Goal: Task Accomplishment & Management: Manage account settings

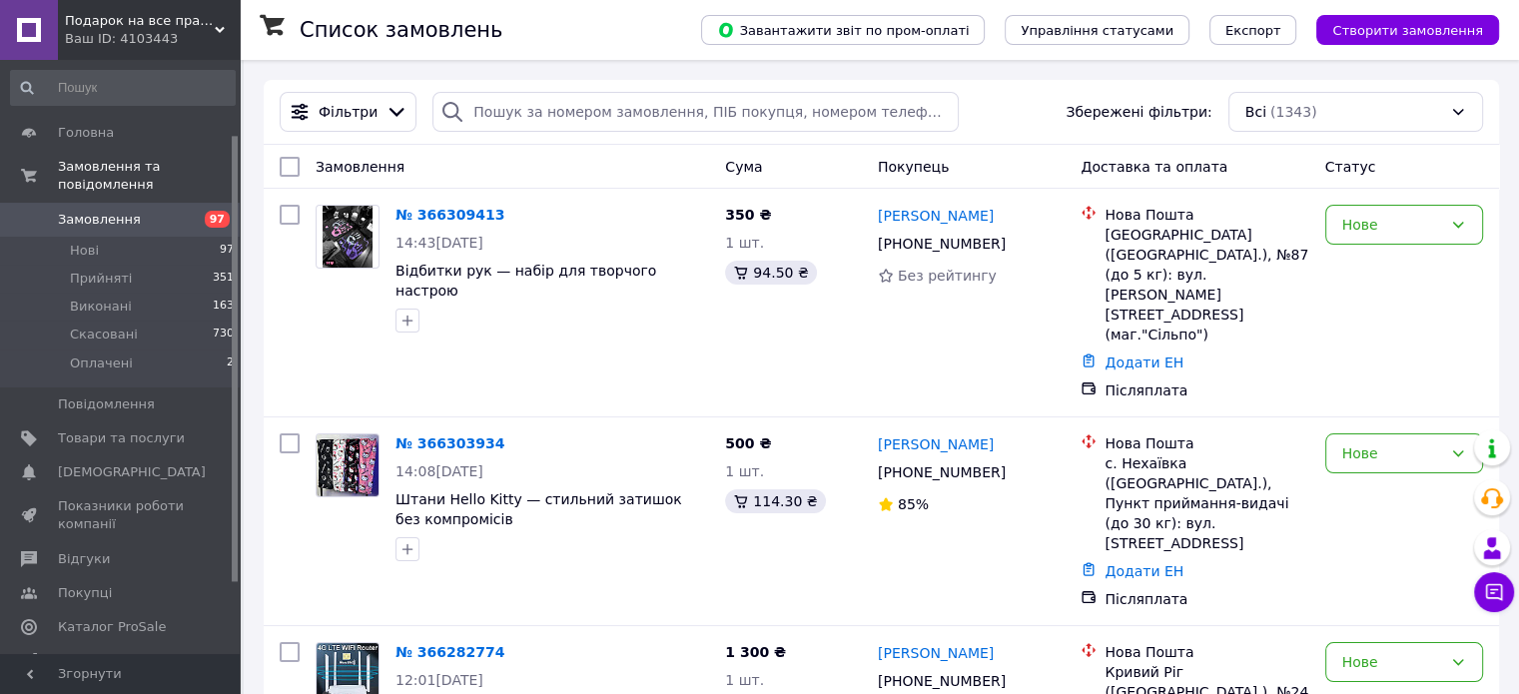
scroll to position [194, 0]
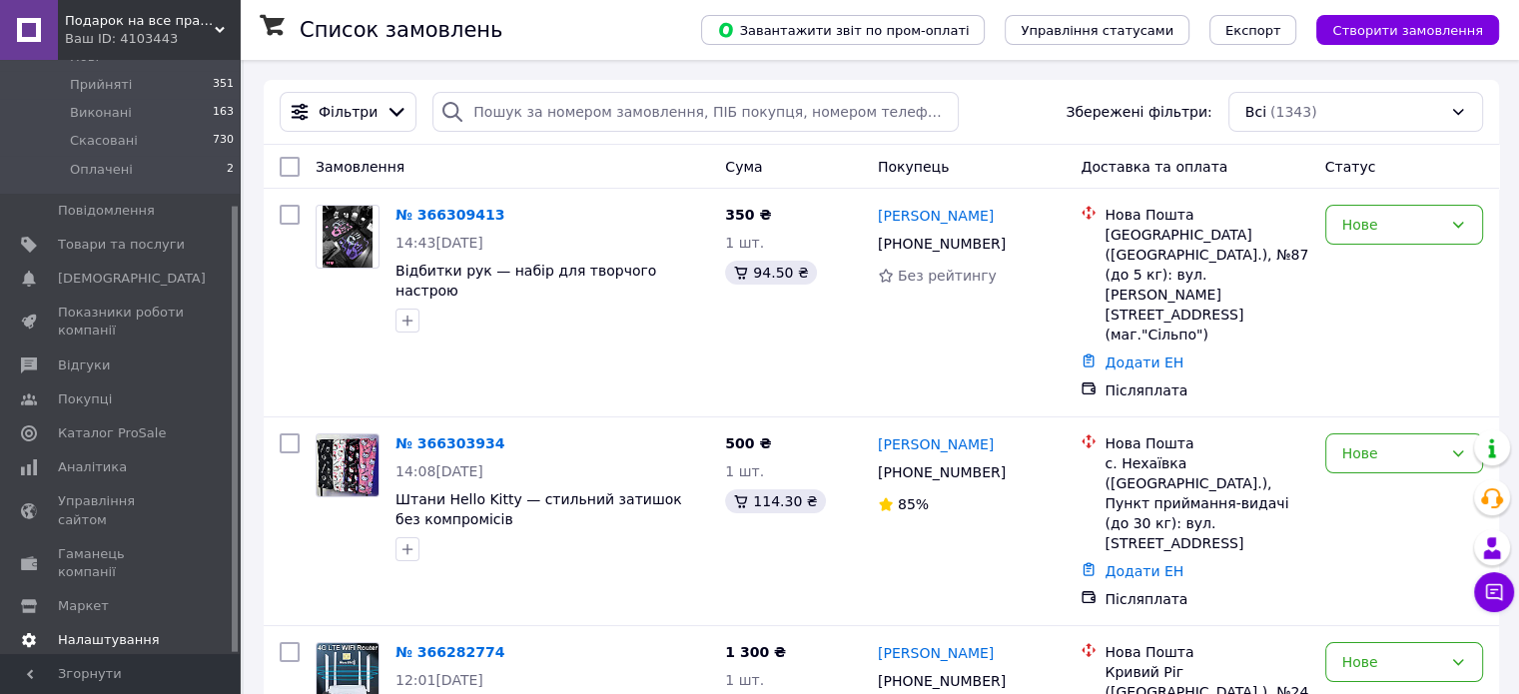
click at [110, 631] on span "Налаштування" at bounding box center [109, 640] width 102 height 18
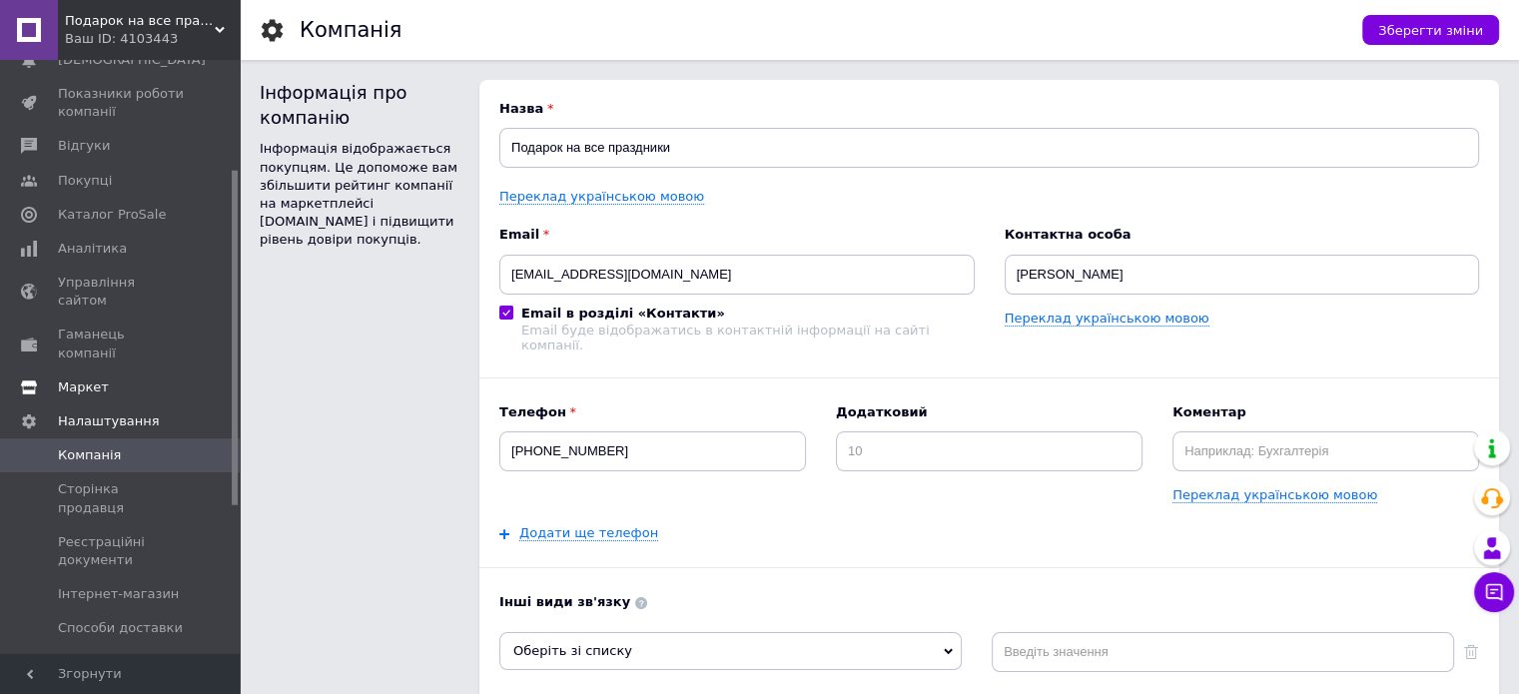
click at [135, 379] on span "Маркет" at bounding box center [121, 388] width 127 height 18
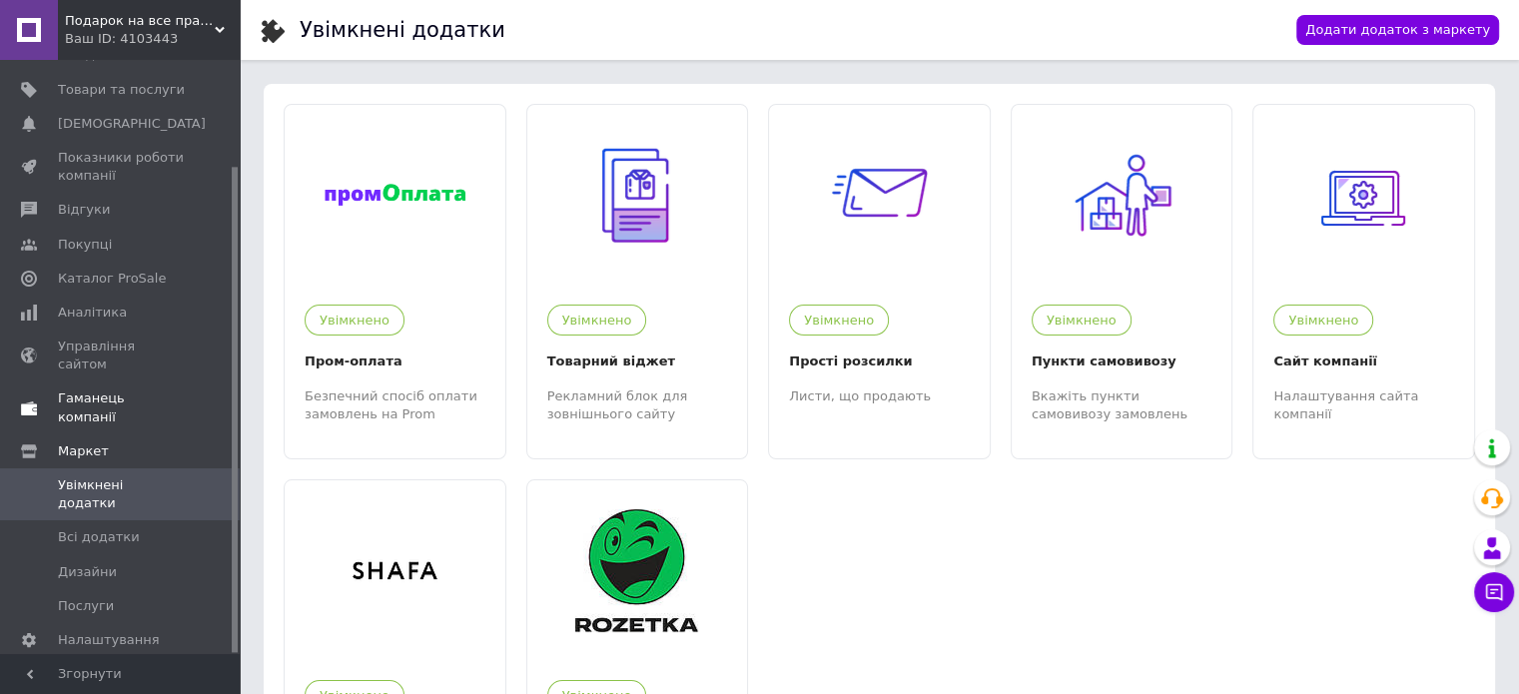
click at [145, 390] on span "Гаманець компанії" at bounding box center [121, 408] width 127 height 36
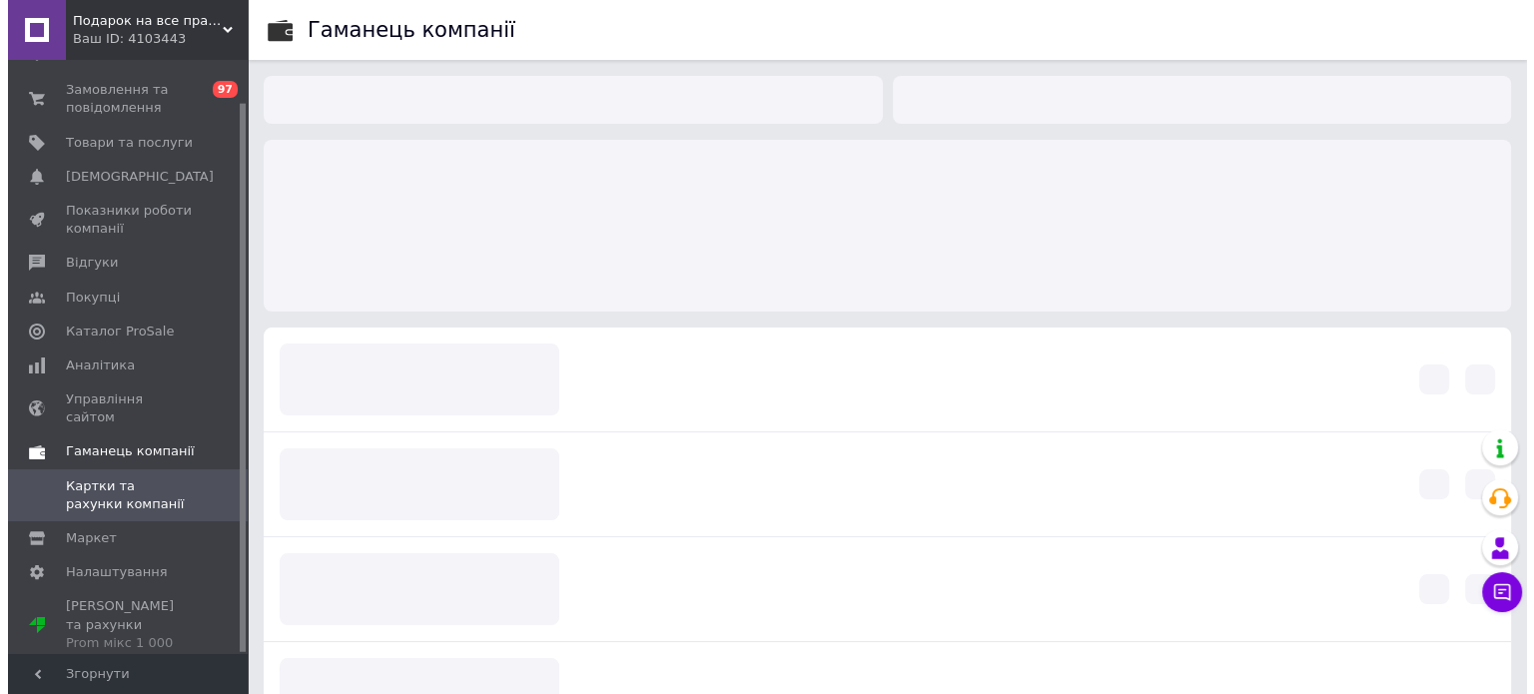
scroll to position [45, 0]
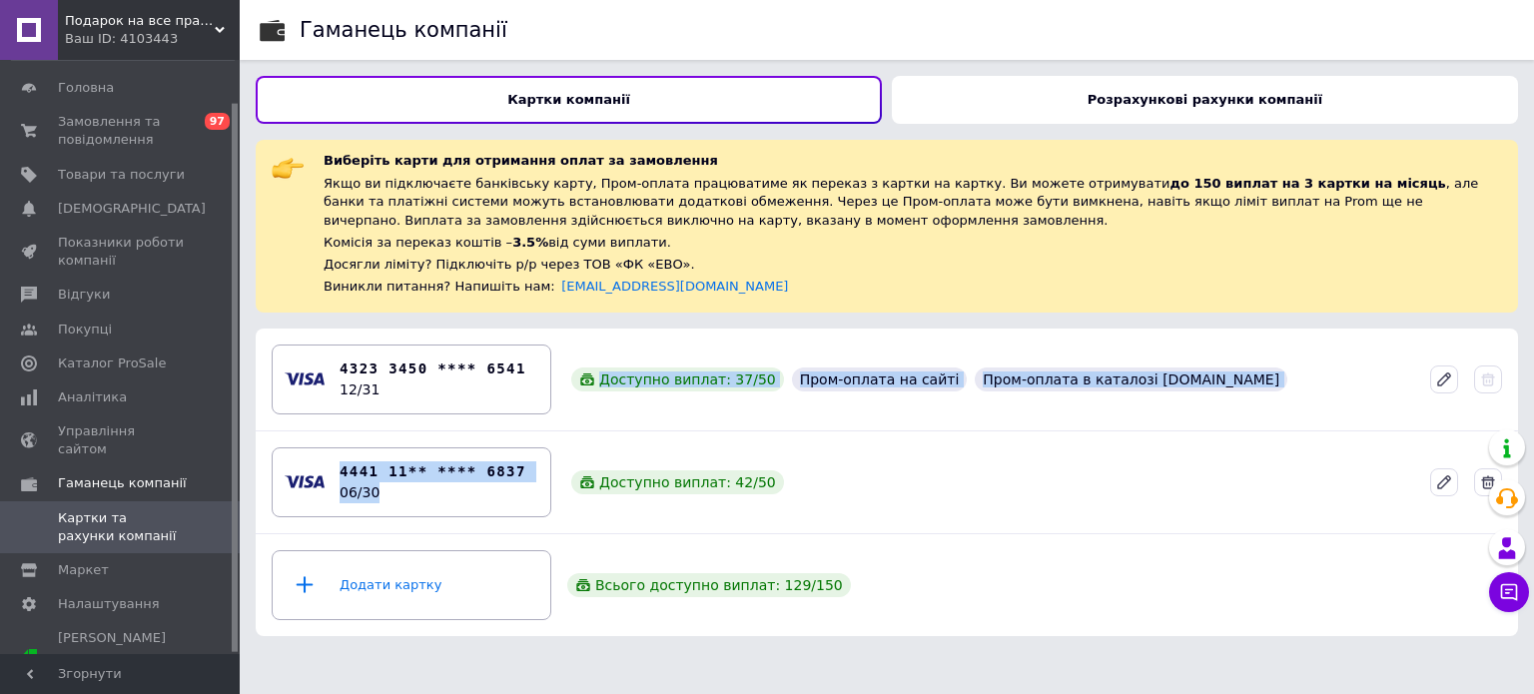
drag, startPoint x: 426, startPoint y: 502, endPoint x: 490, endPoint y: 438, distance: 90.4
click at [458, 389] on div "4323 3450 **** 6541 12/31 Доступно виплат: 37 / 50 Пром-оплата на сайті Пром-оп…" at bounding box center [887, 483] width 1262 height 308
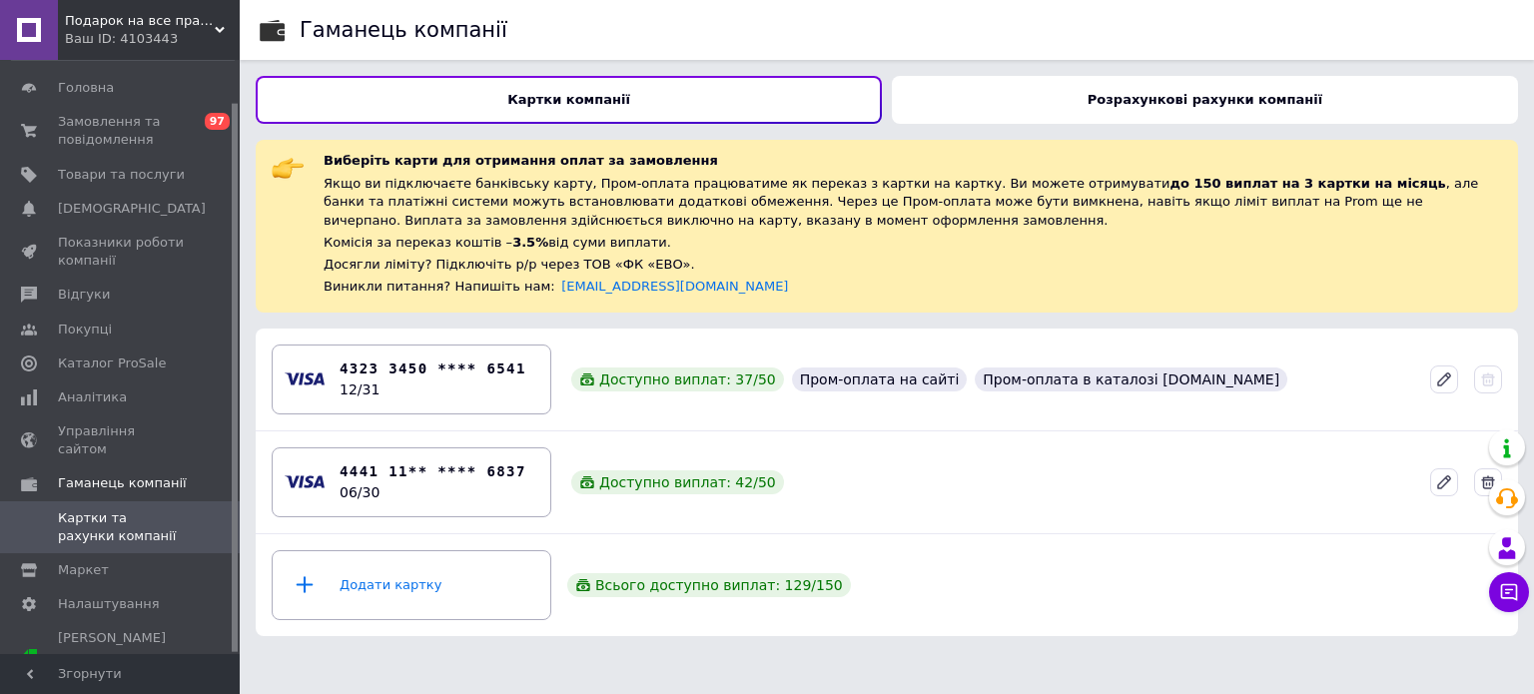
click at [1038, 483] on div "4441 11** **** 6837 06/30 Доступно виплат: 42 / 50" at bounding box center [887, 482] width 1246 height 86
click at [1092, 91] on div "Розрахункові рахунки компанії" at bounding box center [1205, 100] width 626 height 48
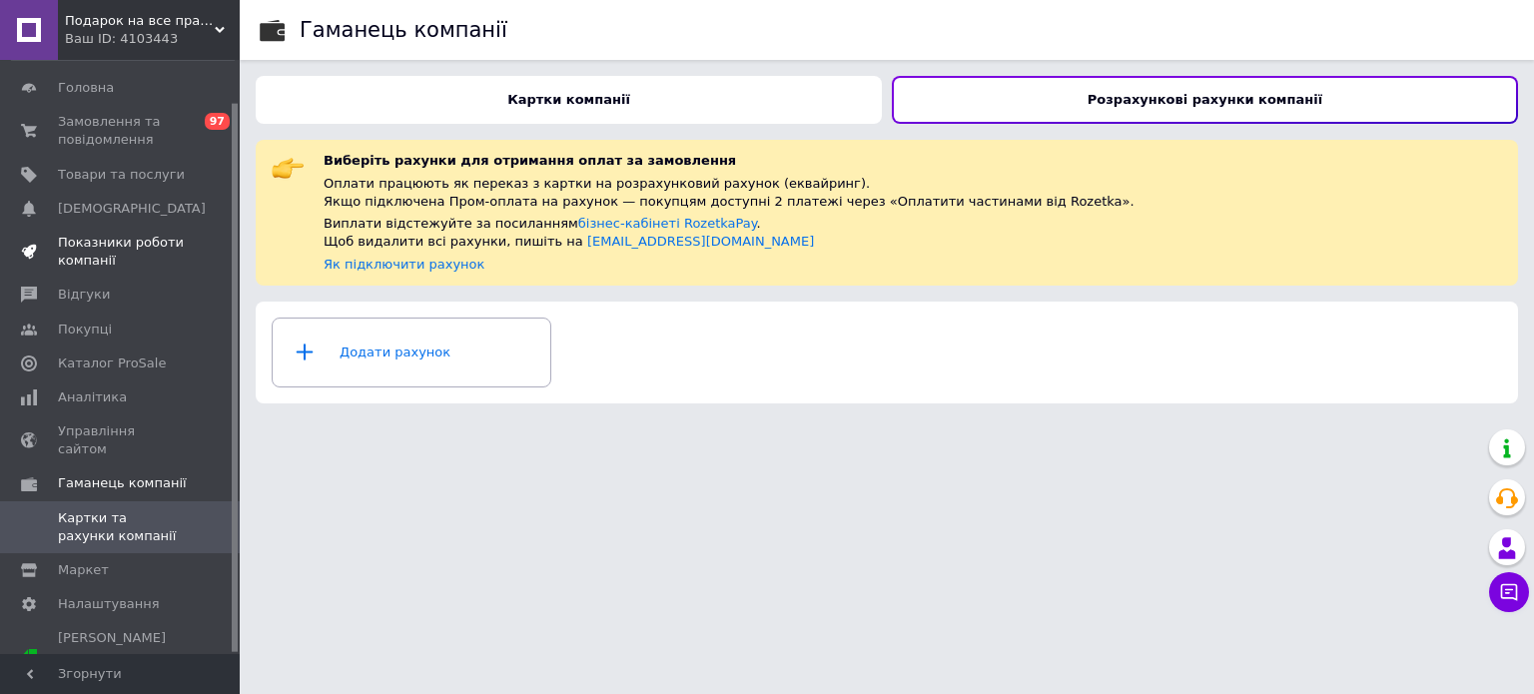
click at [100, 239] on span "Показники роботи компанії" at bounding box center [121, 252] width 127 height 36
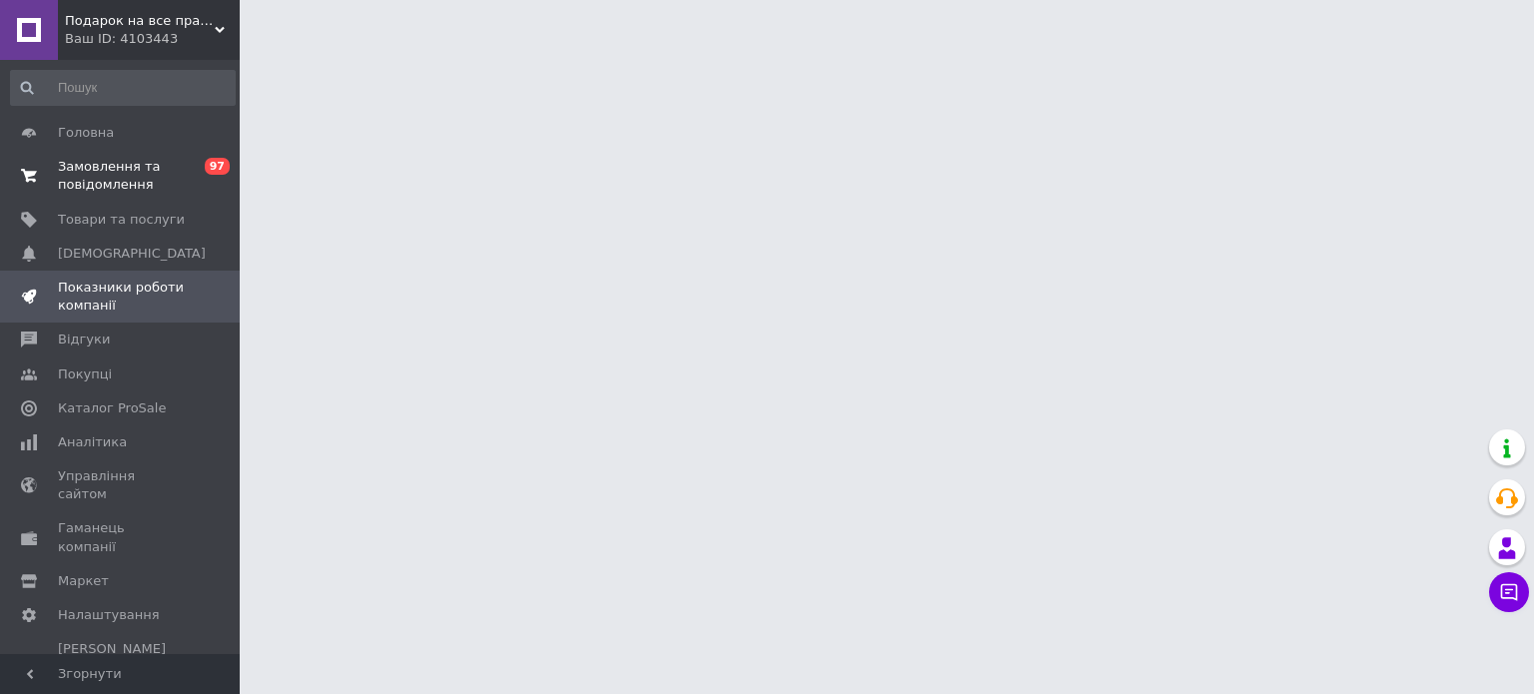
click at [103, 176] on span "Замовлення та повідомлення" at bounding box center [121, 176] width 127 height 36
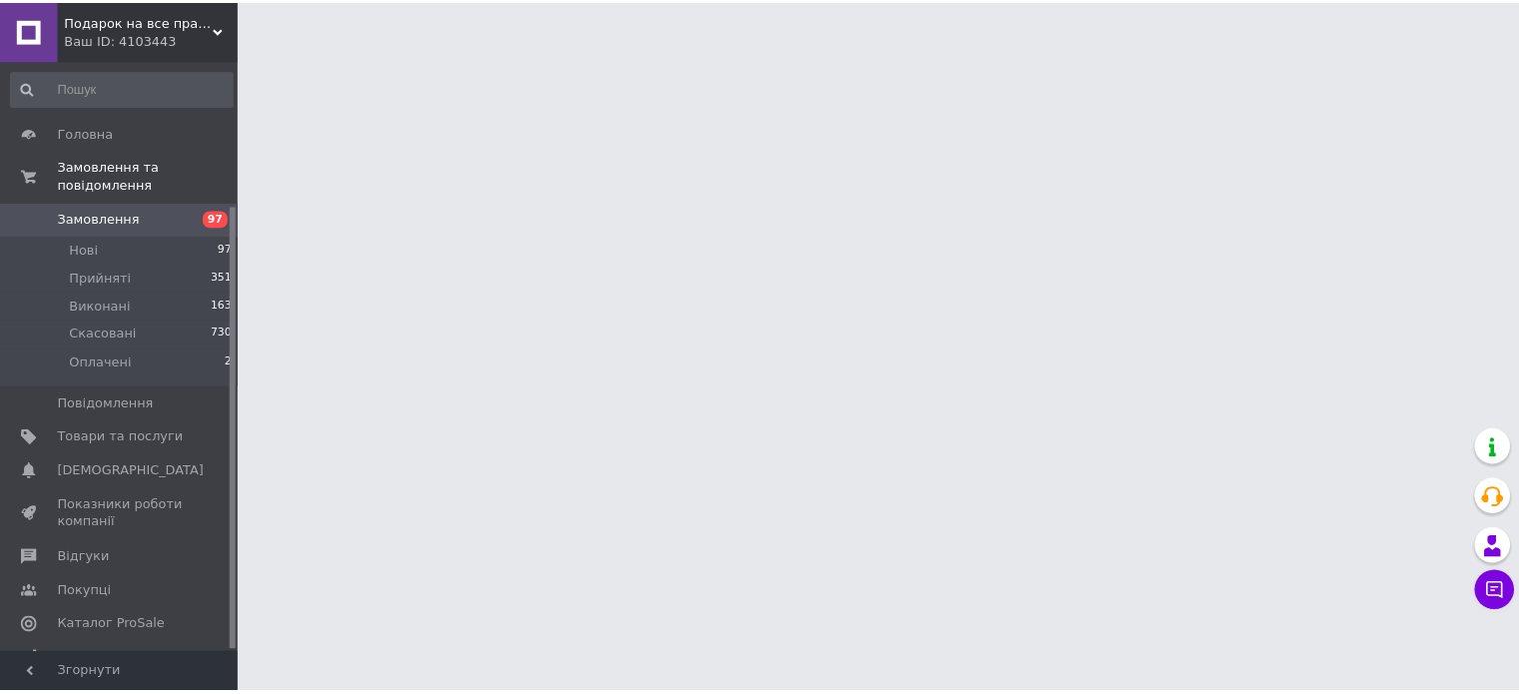
scroll to position [194, 0]
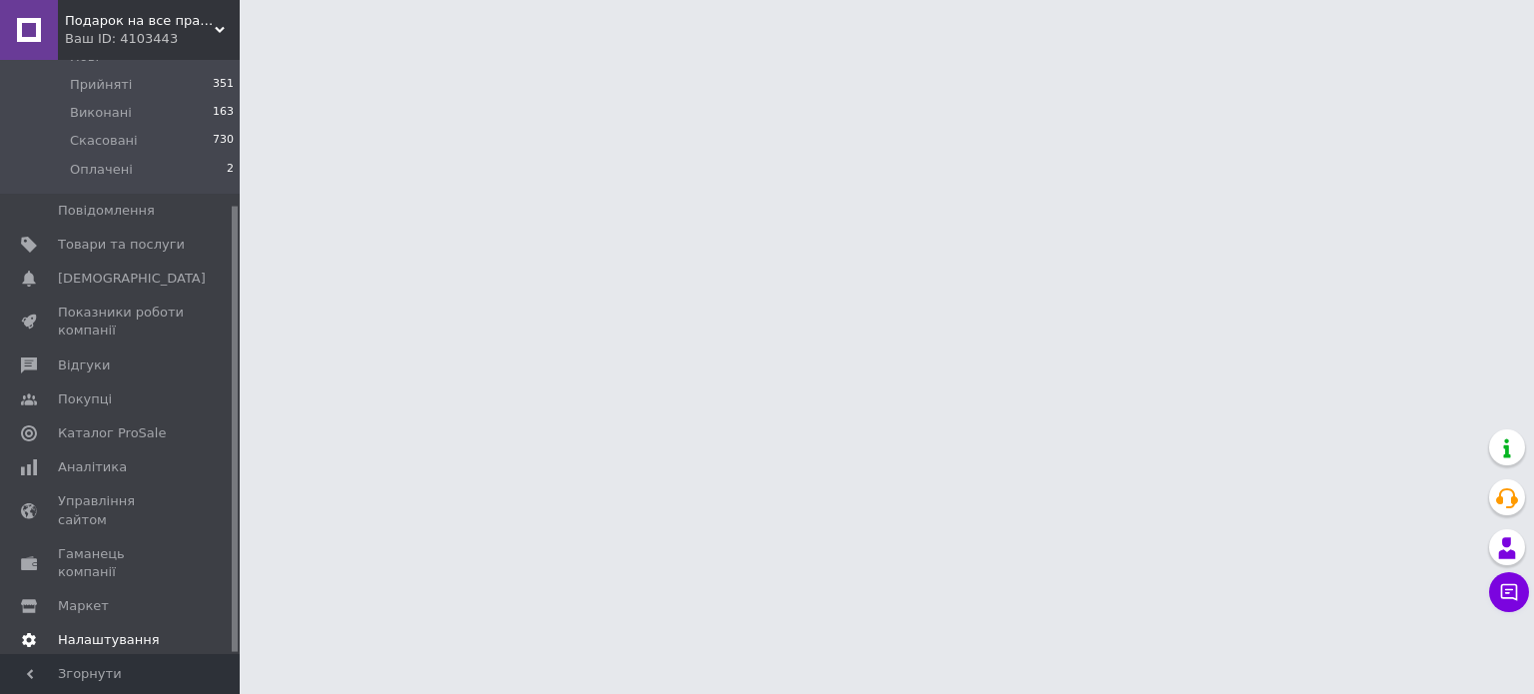
click at [147, 623] on link "Налаштування" at bounding box center [123, 640] width 246 height 34
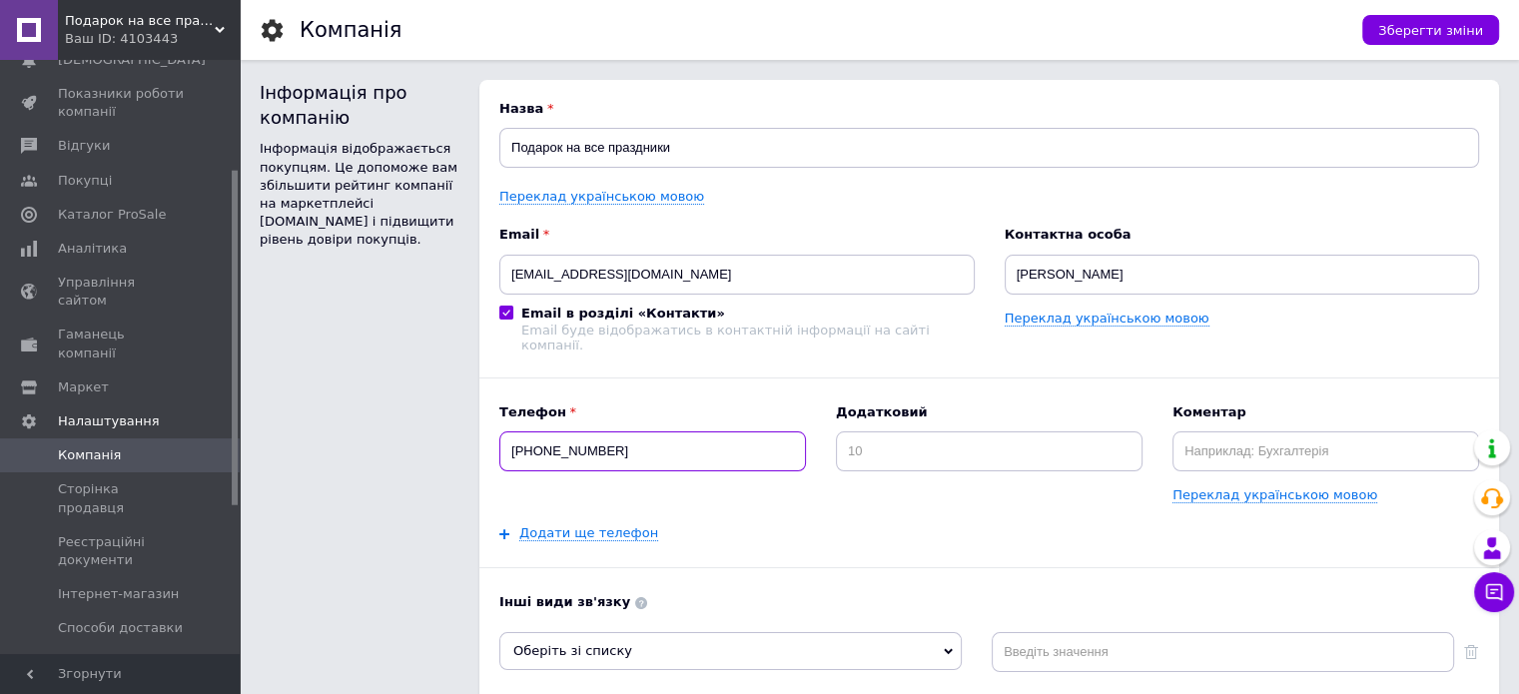
click at [664, 434] on input "[PHONE_NUMBER]" at bounding box center [652, 451] width 307 height 40
click at [665, 434] on input "[PHONE_NUMBER]" at bounding box center [652, 451] width 307 height 40
type input "[PHONE_NUMBER]"
click at [826, 524] on div "Додати ще телефон" at bounding box center [989, 533] width 980 height 18
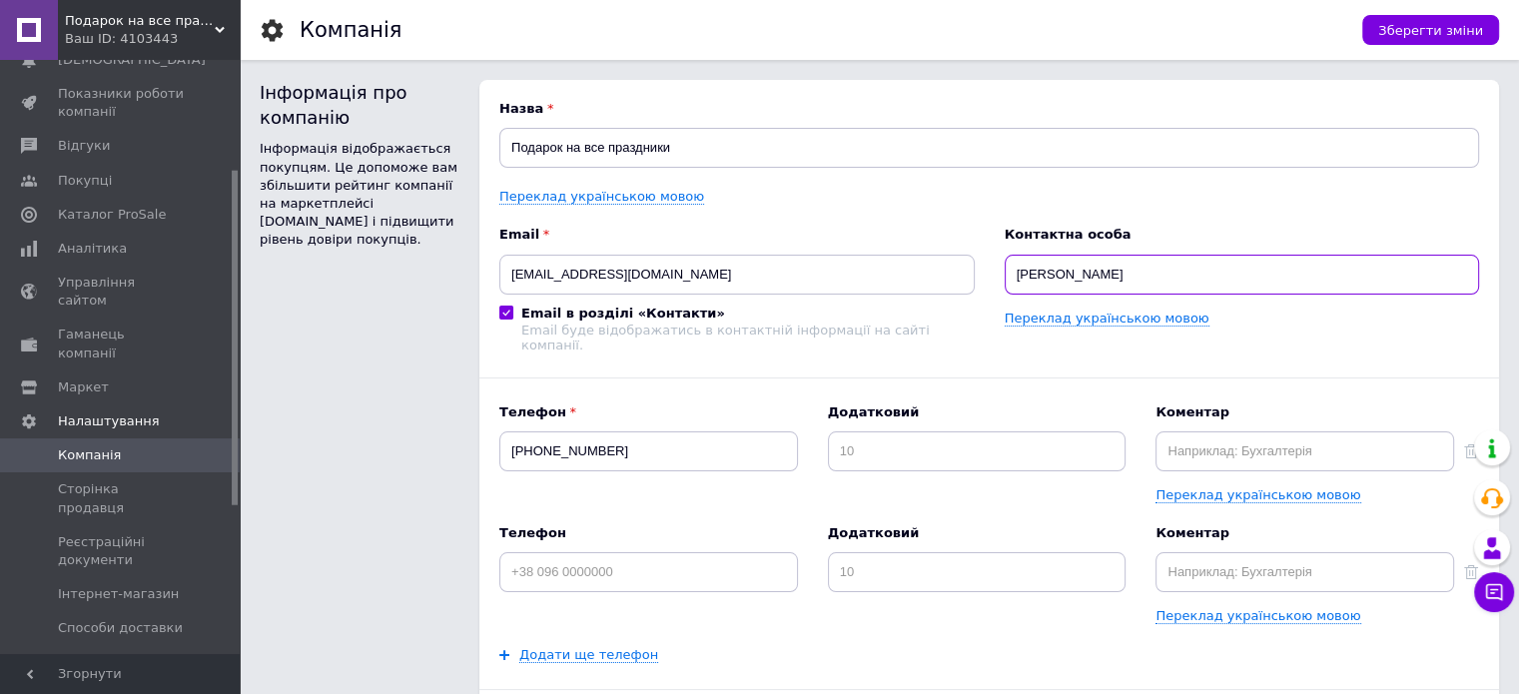
drag, startPoint x: 1138, startPoint y: 283, endPoint x: 1114, endPoint y: 267, distance: 28.8
click at [1114, 267] on input "[PERSON_NAME]" at bounding box center [1242, 275] width 475 height 40
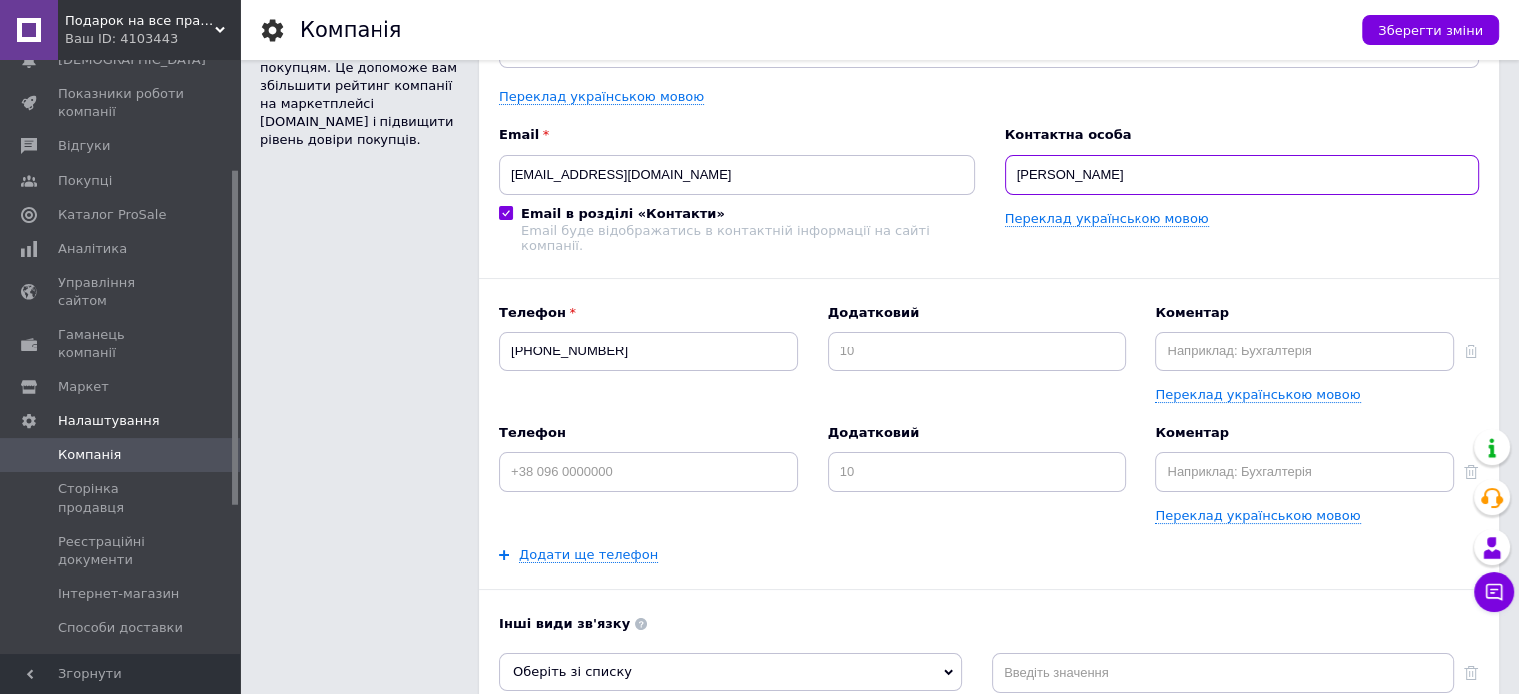
scroll to position [200, 0]
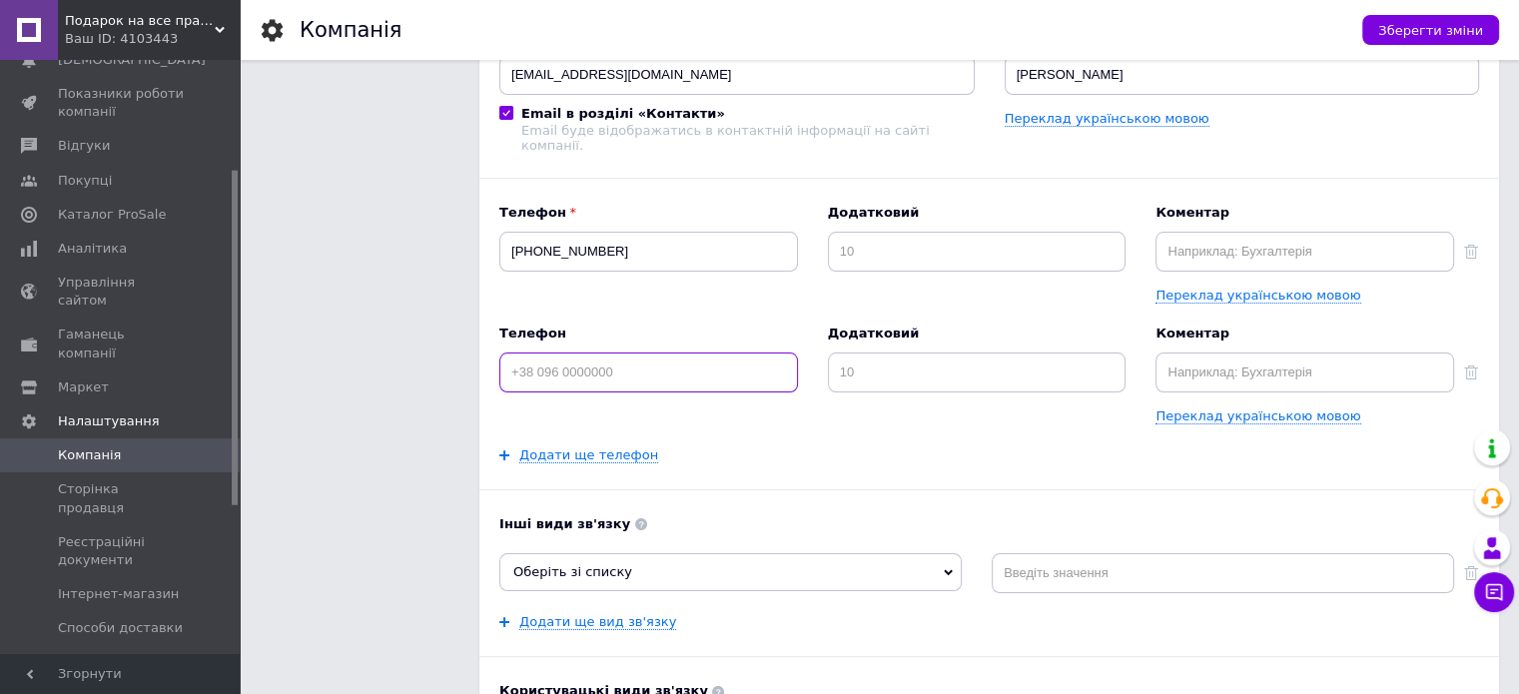
click at [619, 359] on input at bounding box center [648, 373] width 299 height 40
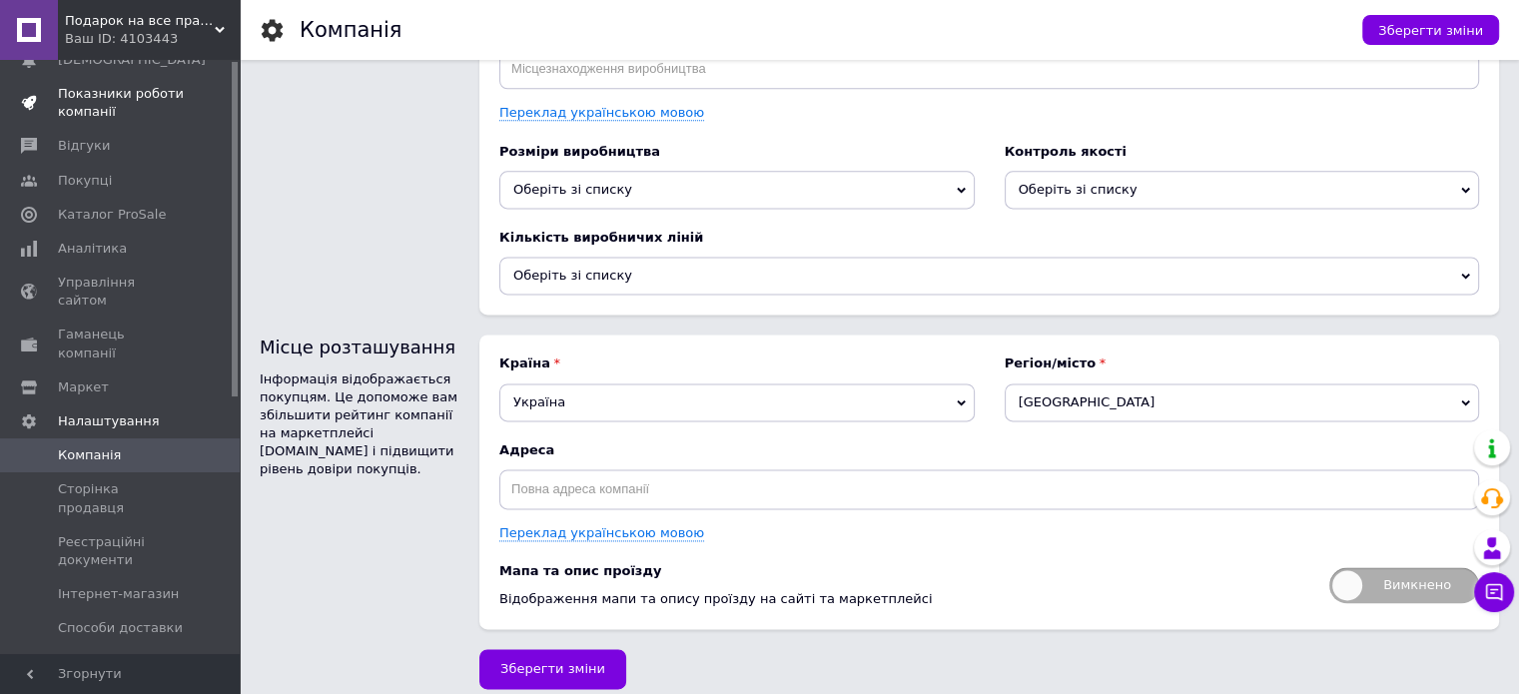
scroll to position [0, 0]
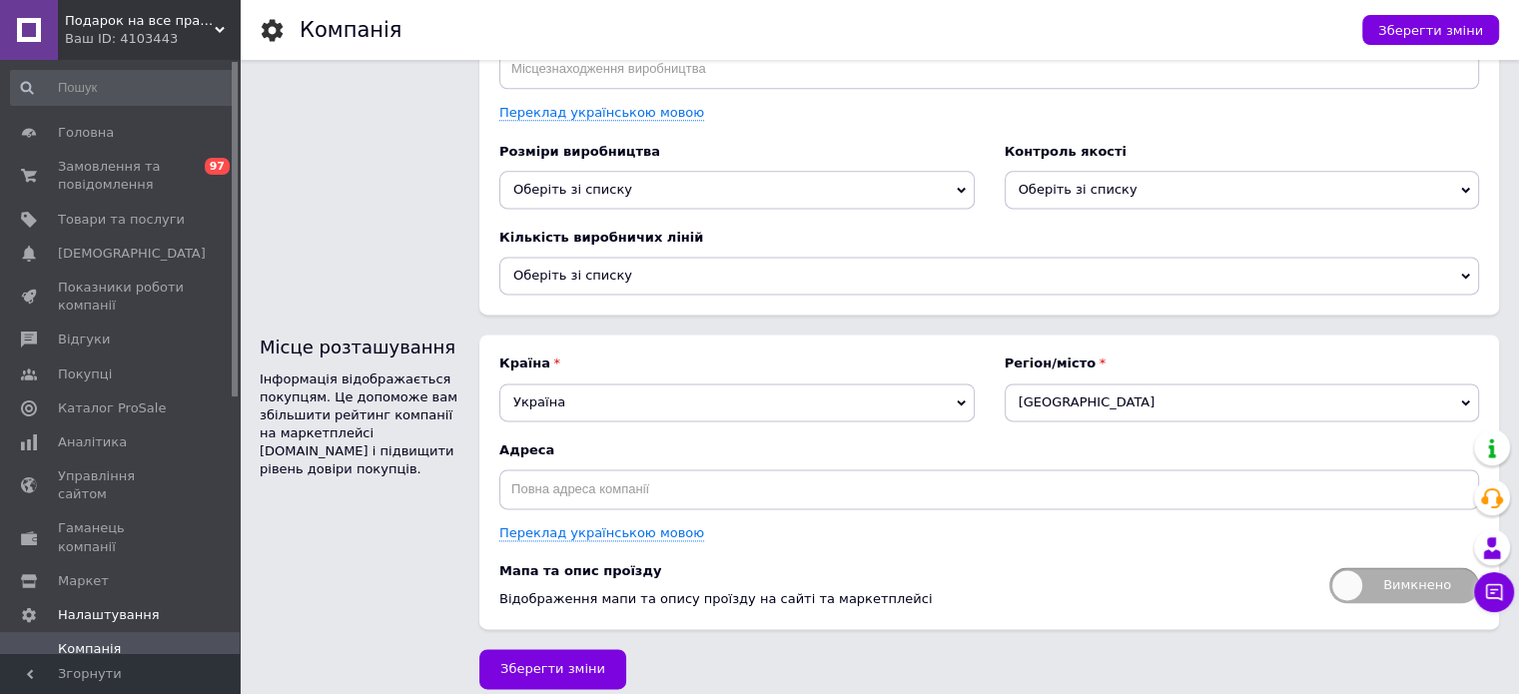
click at [148, 34] on div "Ваш ID: 4103443" at bounding box center [152, 39] width 175 height 18
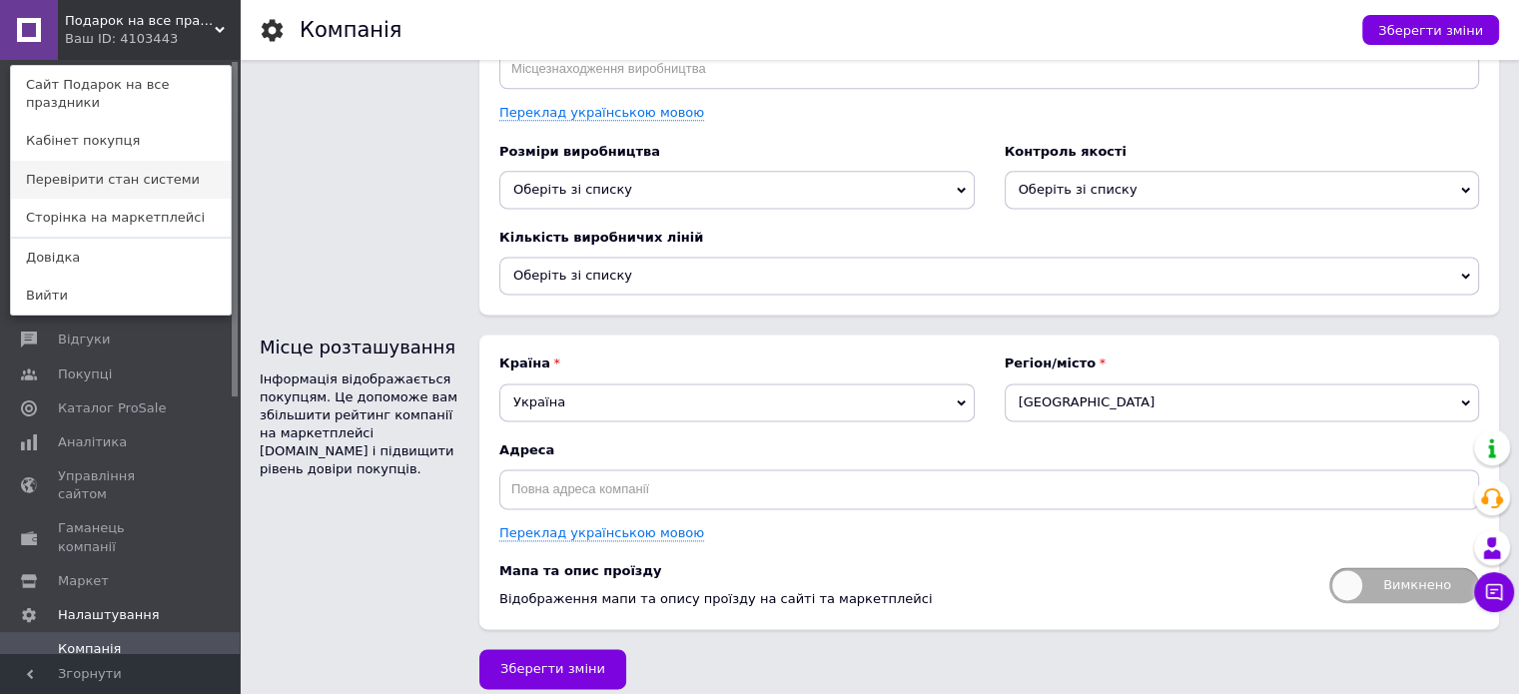
click at [125, 161] on link "Перевірити стан системи" at bounding box center [121, 180] width 220 height 38
